Goal: Information Seeking & Learning: Find specific fact

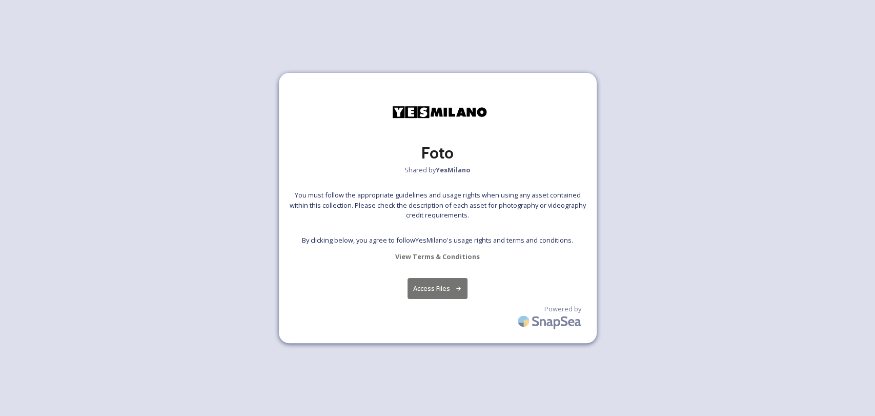
click at [430, 288] on button "Access Files" at bounding box center [438, 288] width 60 height 21
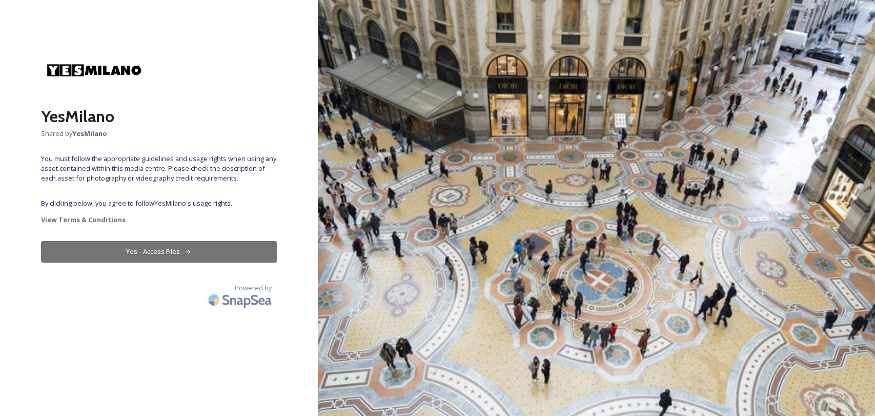
click at [196, 251] on button "Yes - Access Files" at bounding box center [159, 251] width 236 height 21
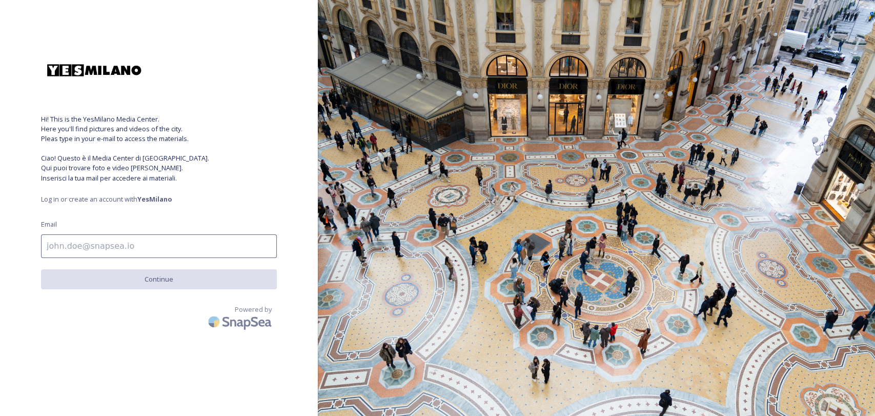
click at [168, 246] on input at bounding box center [159, 246] width 236 height 24
type input "[PERSON_NAME][EMAIL_ADDRESS][DOMAIN_NAME]"
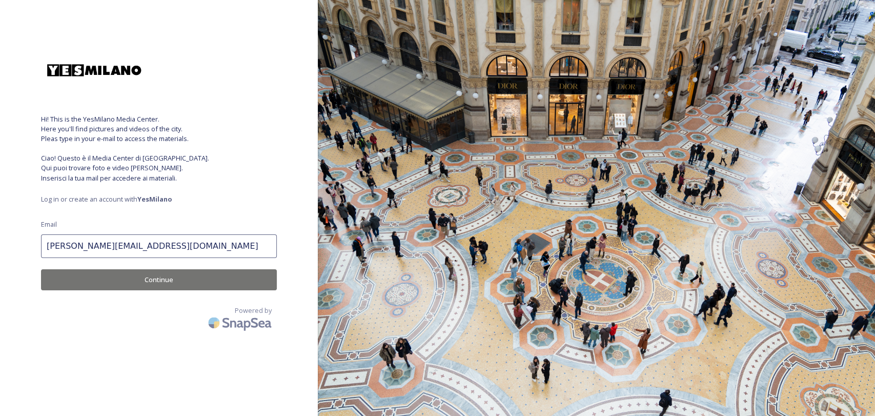
click at [177, 283] on button "Continue" at bounding box center [159, 279] width 236 height 21
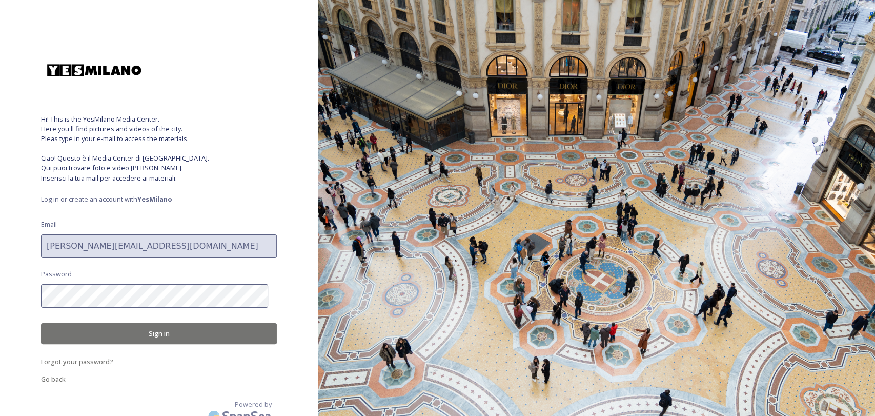
click at [163, 330] on button "Sign in" at bounding box center [159, 333] width 236 height 21
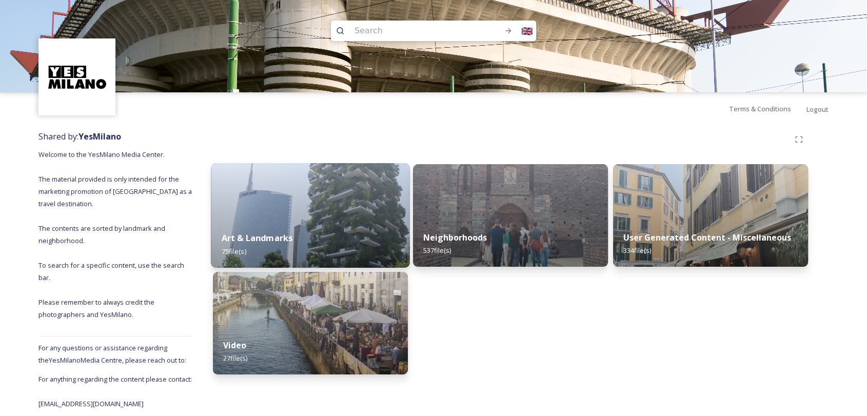
scroll to position [5, 0]
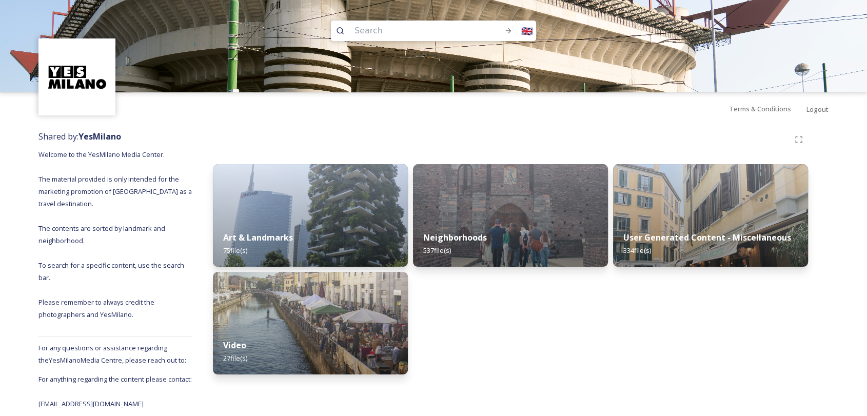
click at [441, 26] on input at bounding box center [414, 30] width 131 height 23
type input "bike"
click at [511, 27] on icon at bounding box center [508, 31] width 8 height 8
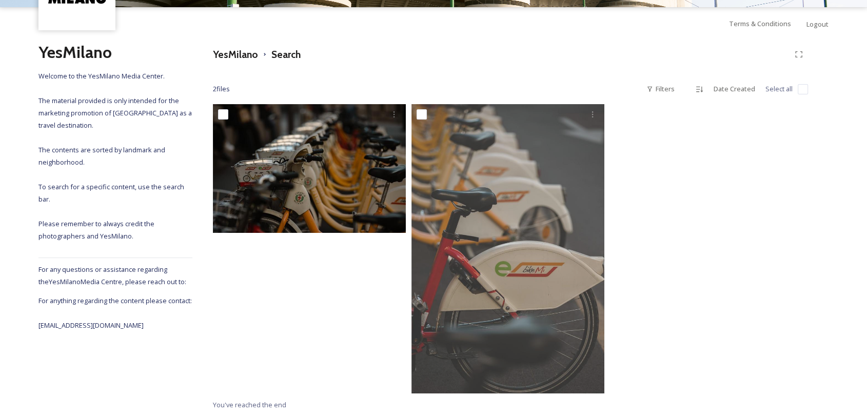
scroll to position [86, 0]
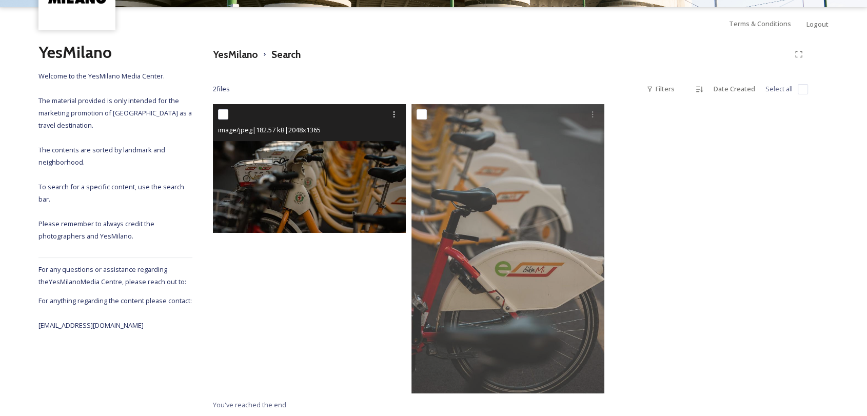
click at [313, 194] on img at bounding box center [309, 168] width 193 height 129
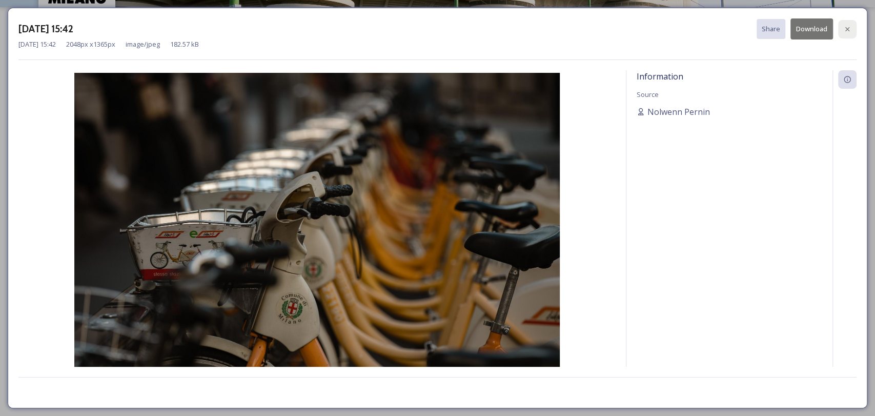
click at [849, 23] on div at bounding box center [847, 29] width 18 height 18
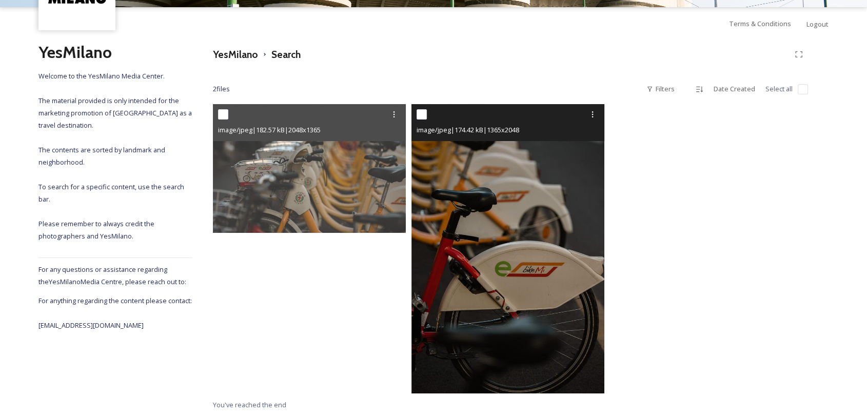
click at [521, 185] on img at bounding box center [507, 248] width 193 height 289
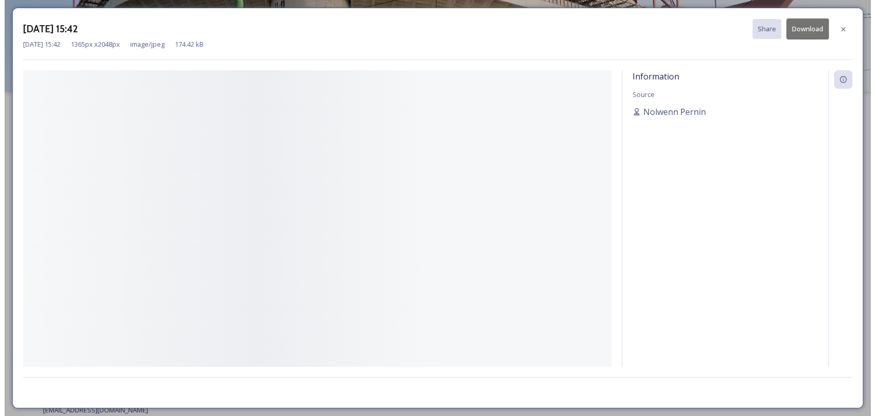
scroll to position [12, 0]
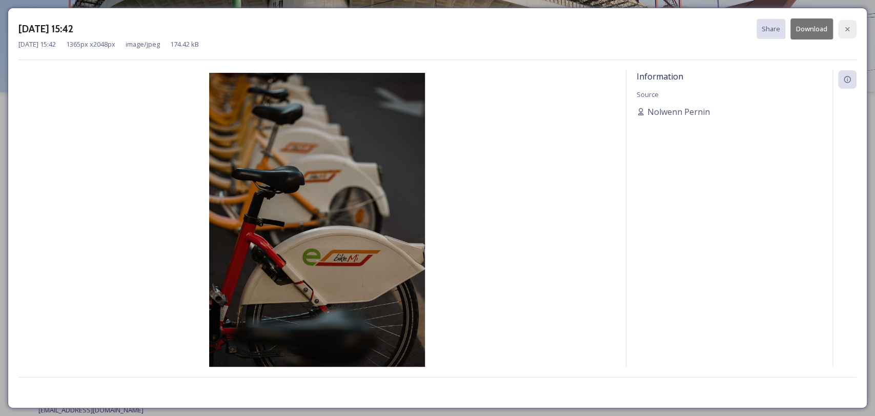
click at [845, 26] on icon at bounding box center [847, 29] width 8 height 8
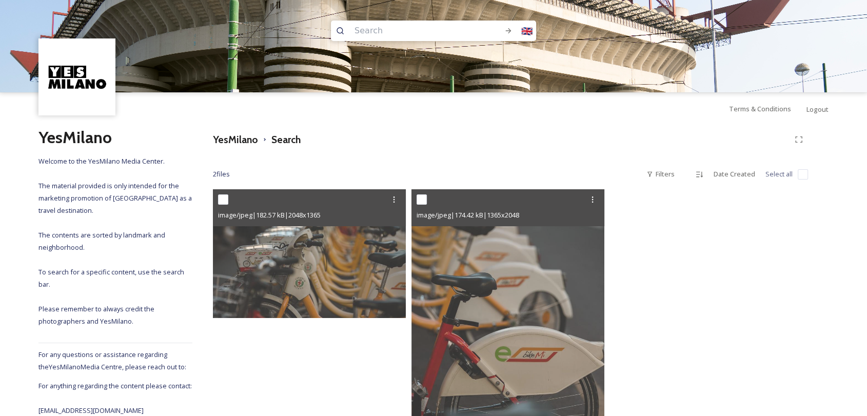
click at [377, 33] on input at bounding box center [414, 30] width 131 height 23
type input "bikes"
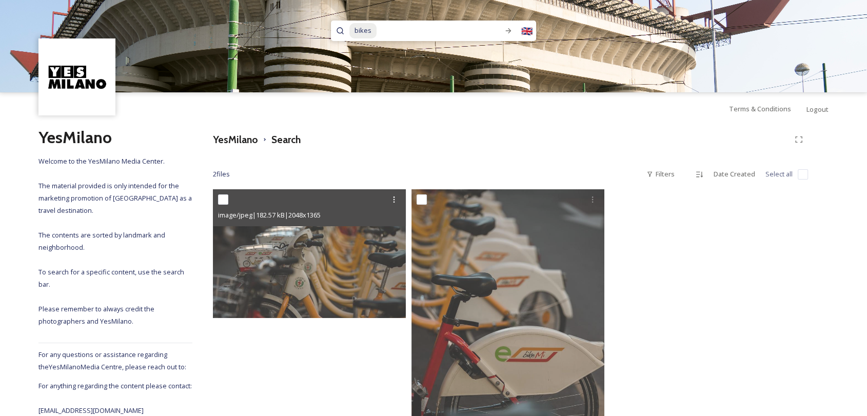
type input "bike"
type input "bikes"
click at [512, 31] on div "Run Search" at bounding box center [508, 31] width 18 height 18
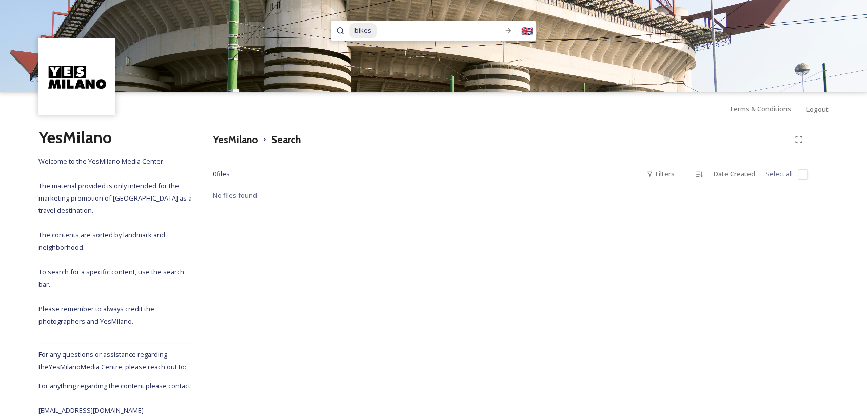
click at [381, 34] on input at bounding box center [435, 30] width 117 height 23
type input "bosco verticale"
click at [512, 30] on icon at bounding box center [508, 31] width 8 height 8
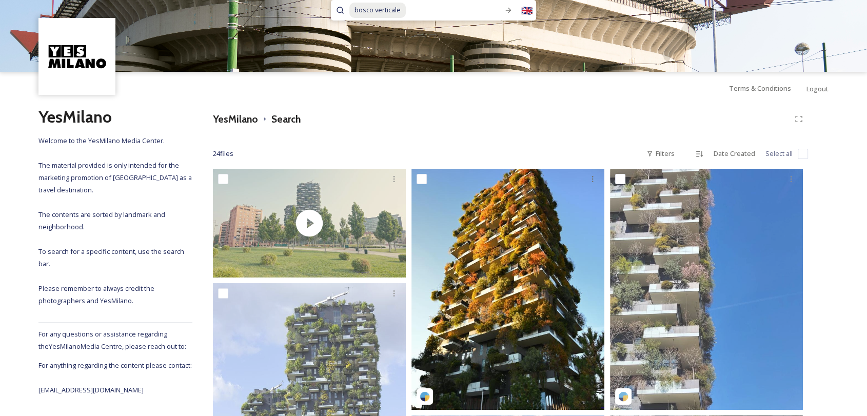
scroll to position [57, 0]
